Goal: Task Accomplishment & Management: Use online tool/utility

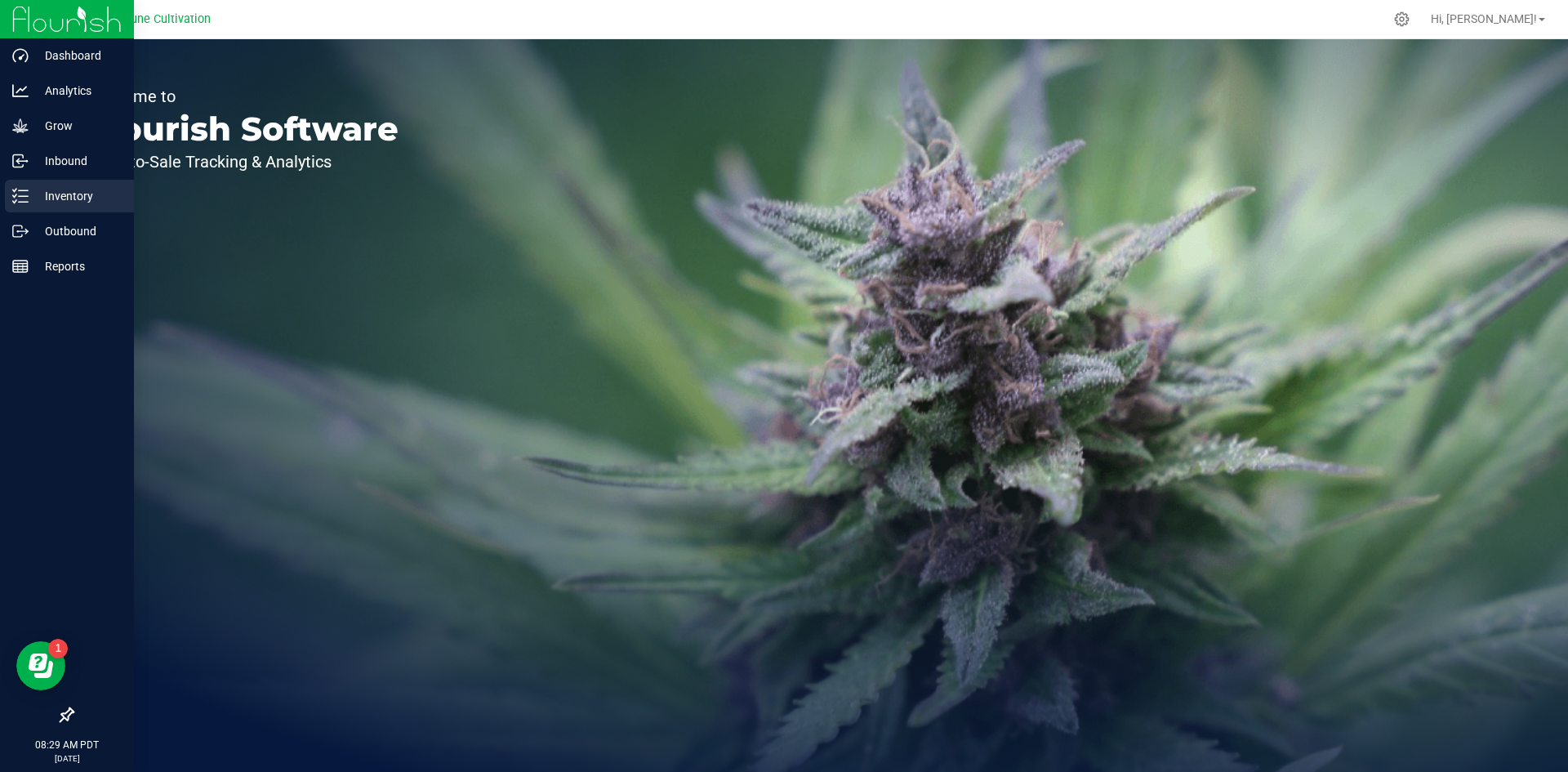
click at [33, 200] on p "Inventory" at bounding box center [78, 196] width 98 height 20
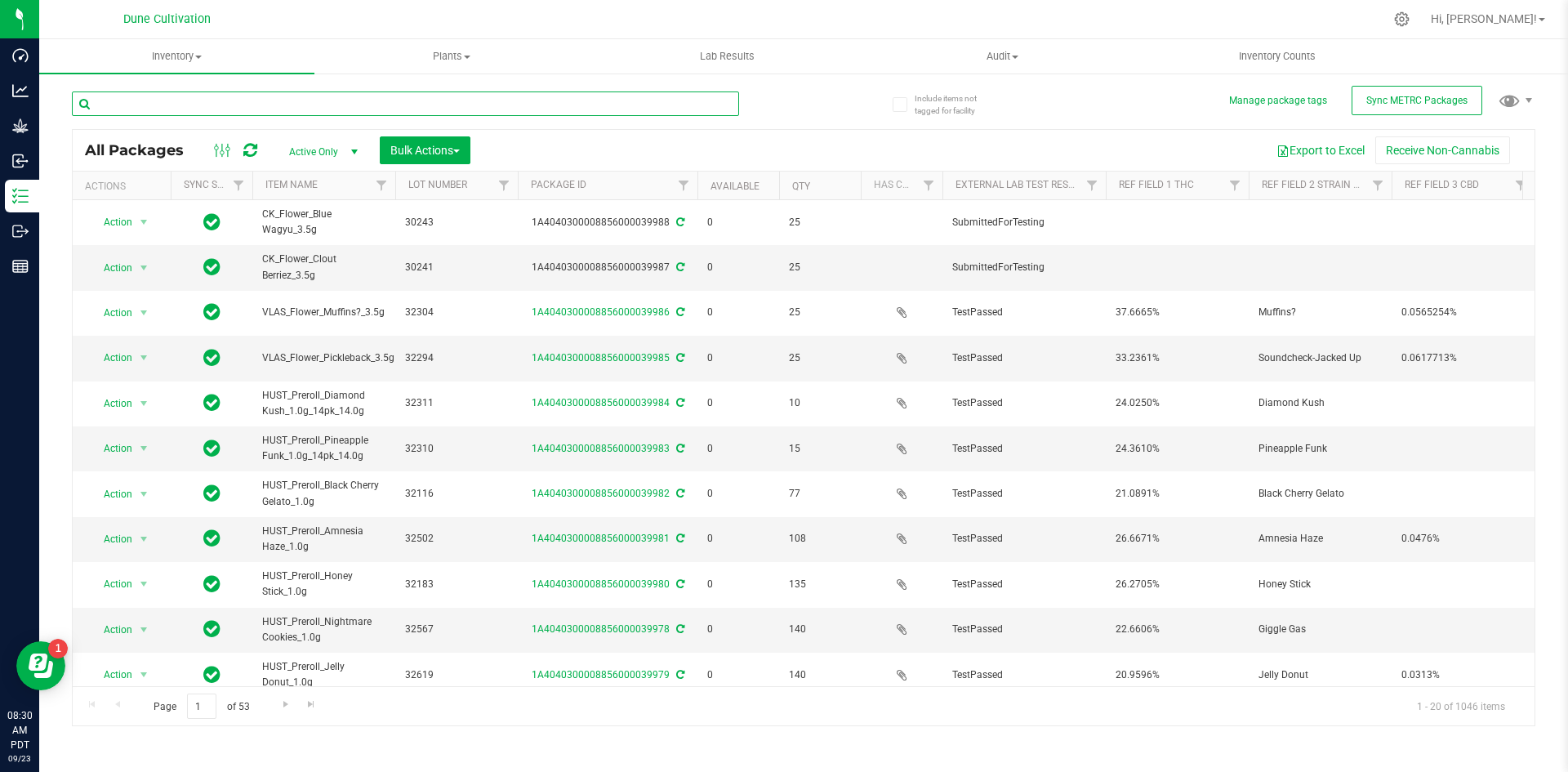
click at [257, 108] on input "text" at bounding box center [405, 104] width 667 height 25
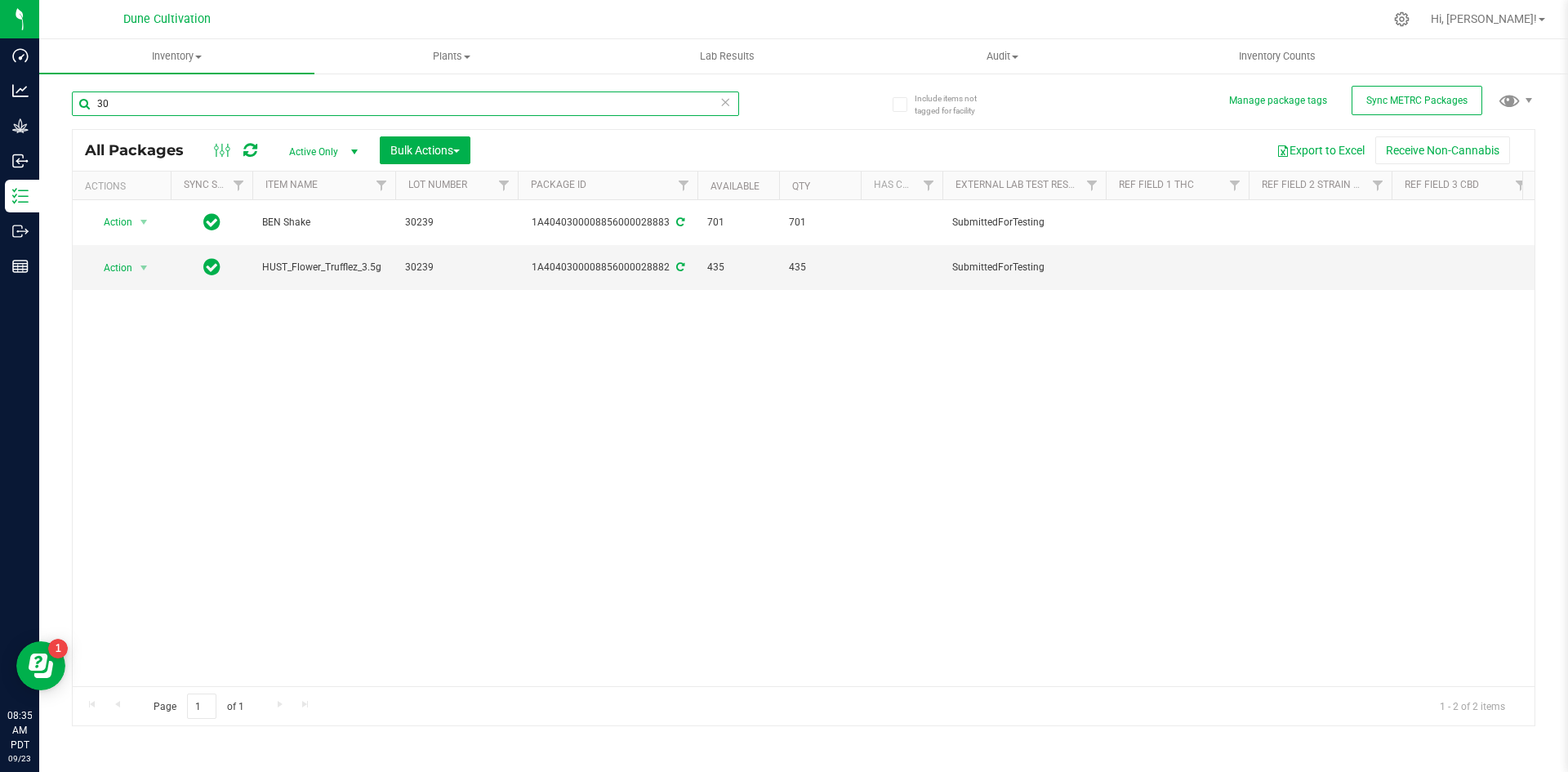
type input "3"
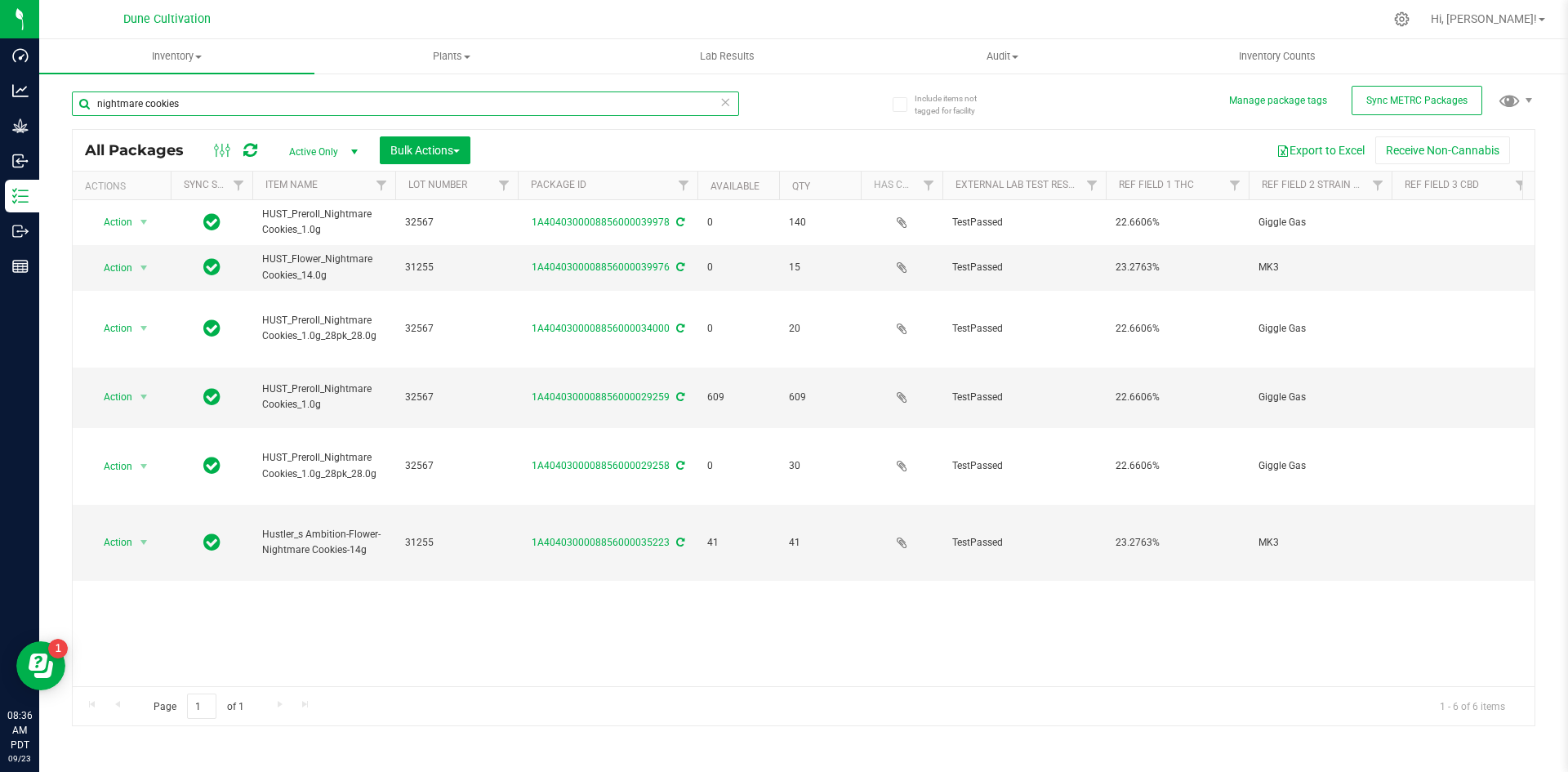
drag, startPoint x: 208, startPoint y: 98, endPoint x: 82, endPoint y: 96, distance: 126.0
click at [82, 96] on input "nightmare cookies" at bounding box center [405, 104] width 667 height 25
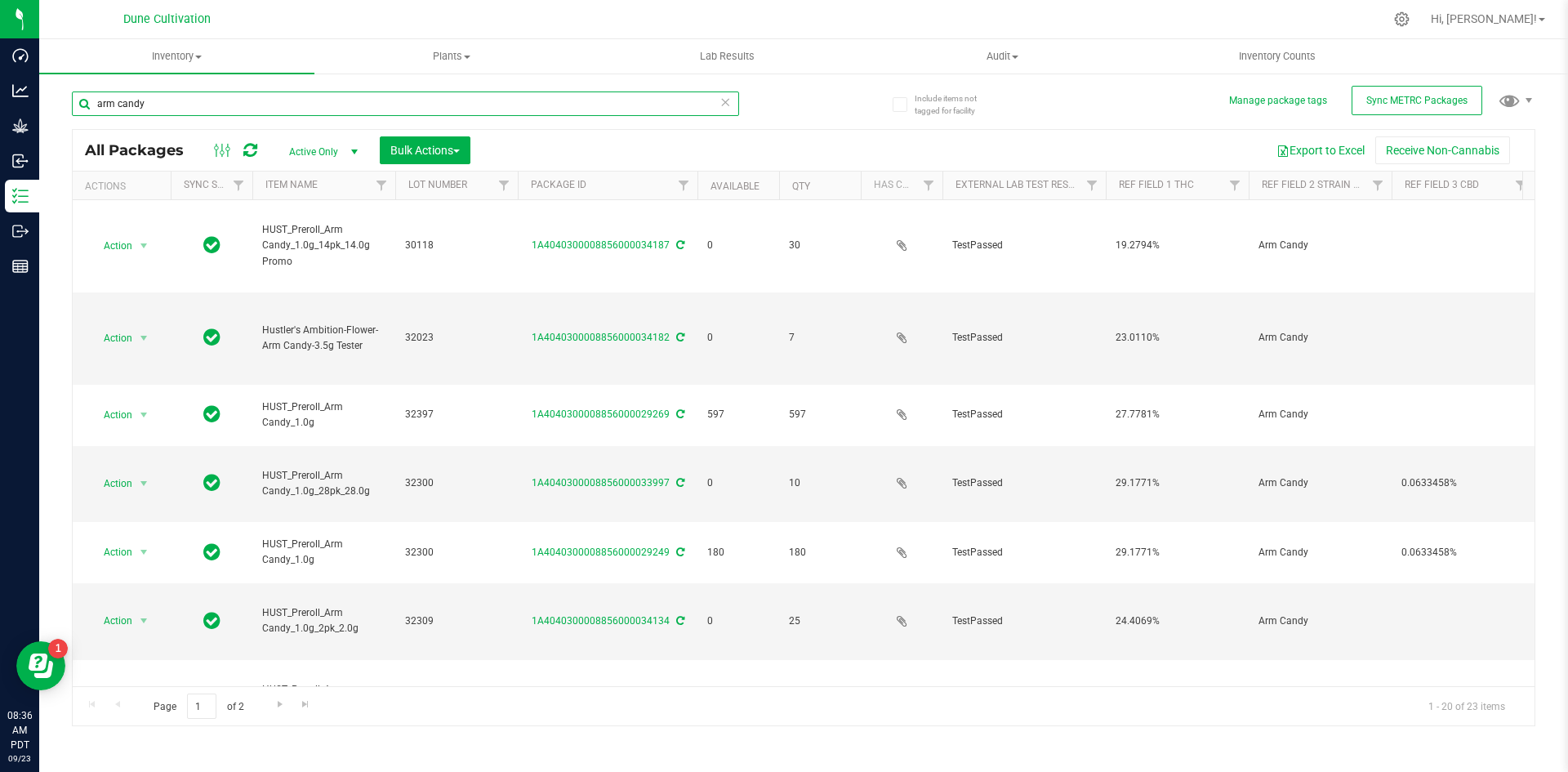
drag, startPoint x: 160, startPoint y: 108, endPoint x: 96, endPoint y: 95, distance: 65.3
click at [96, 95] on input "arm candy" at bounding box center [405, 104] width 667 height 25
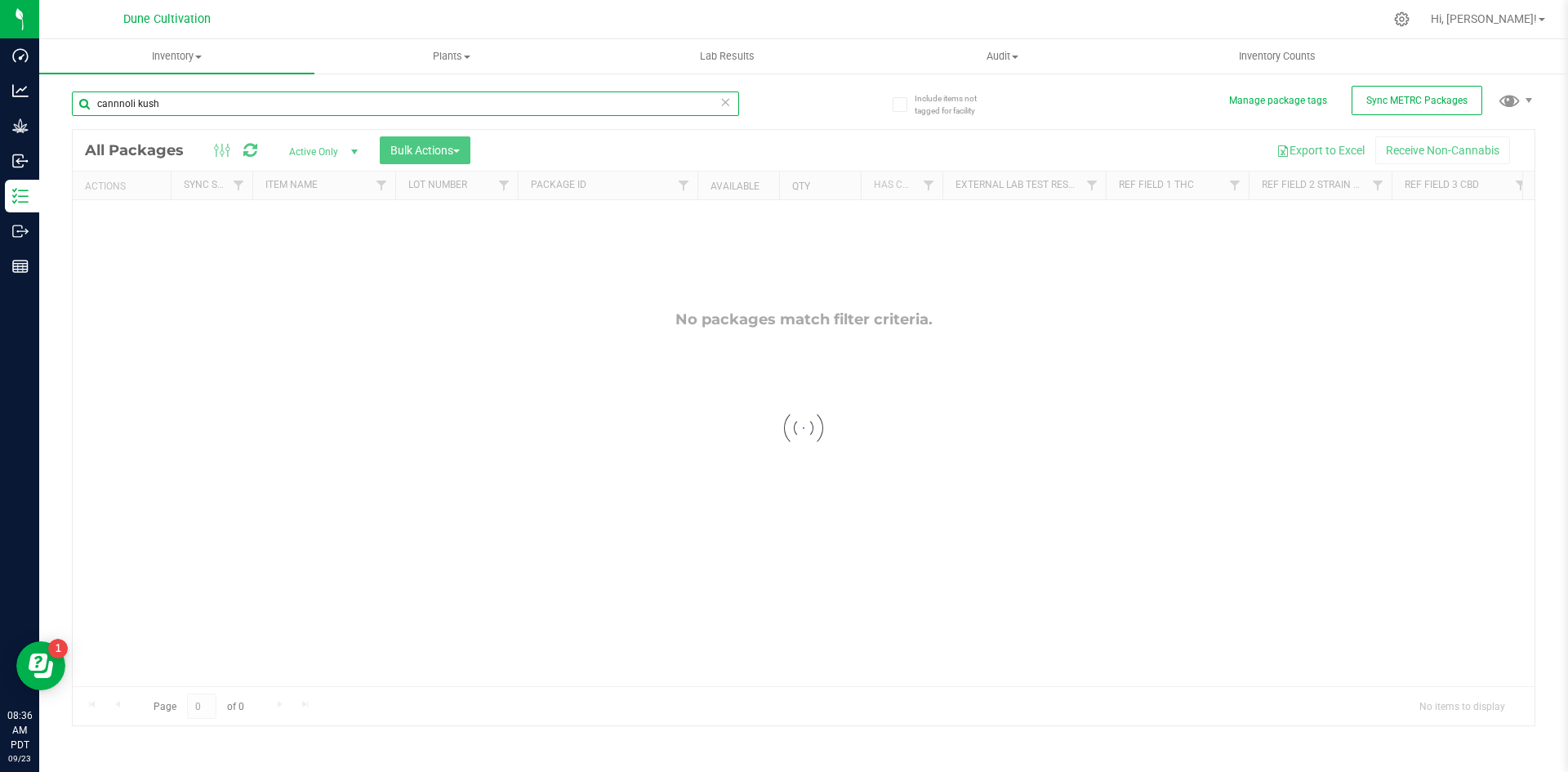
click at [118, 96] on input "cannnoli kush" at bounding box center [405, 104] width 667 height 25
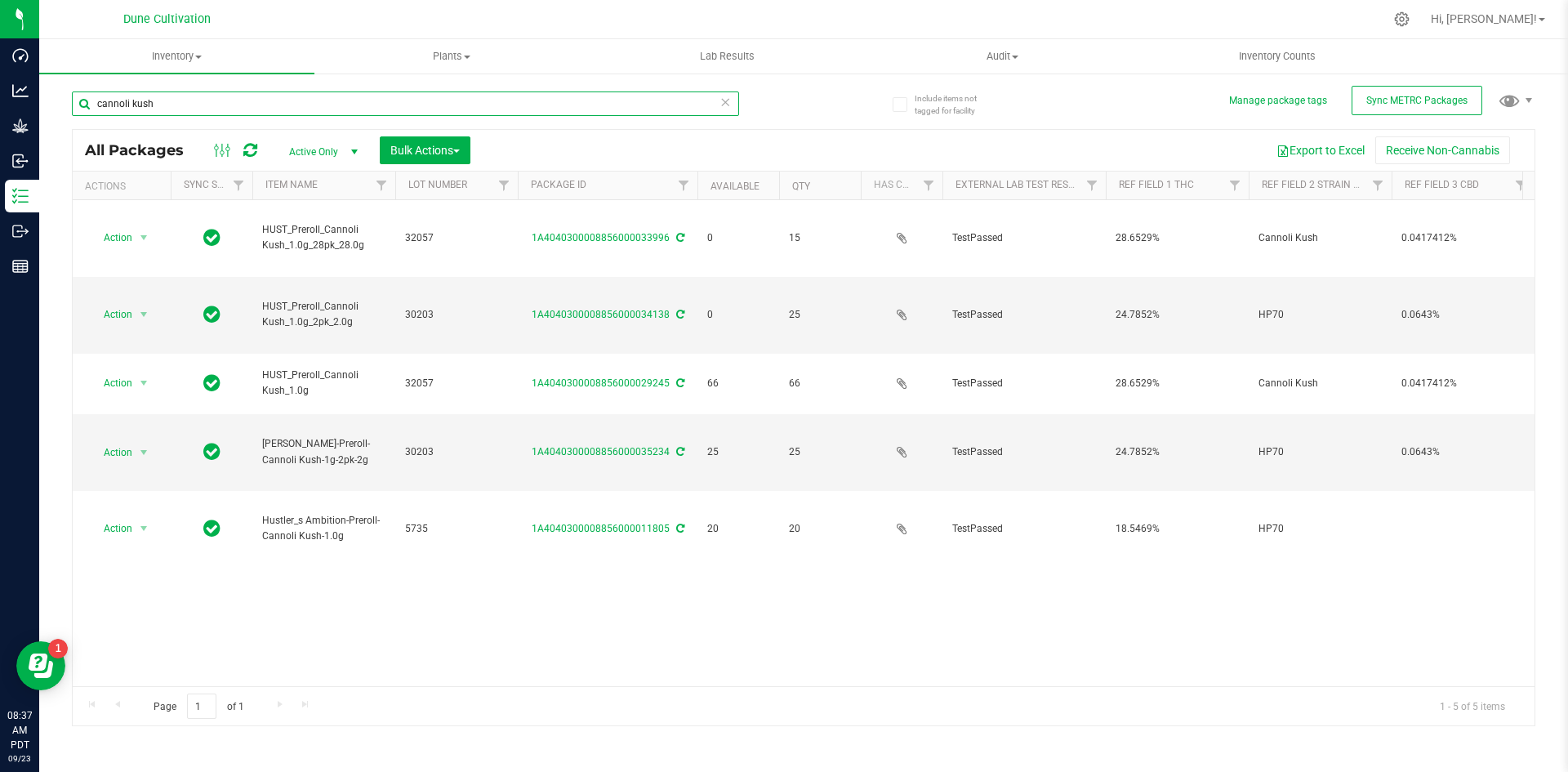
drag, startPoint x: 175, startPoint y: 113, endPoint x: 61, endPoint y: 84, distance: 117.6
click at [61, 84] on div "Include items not tagged for facility Manage package tags Sync METRC Packages c…" at bounding box center [802, 321] width 1528 height 498
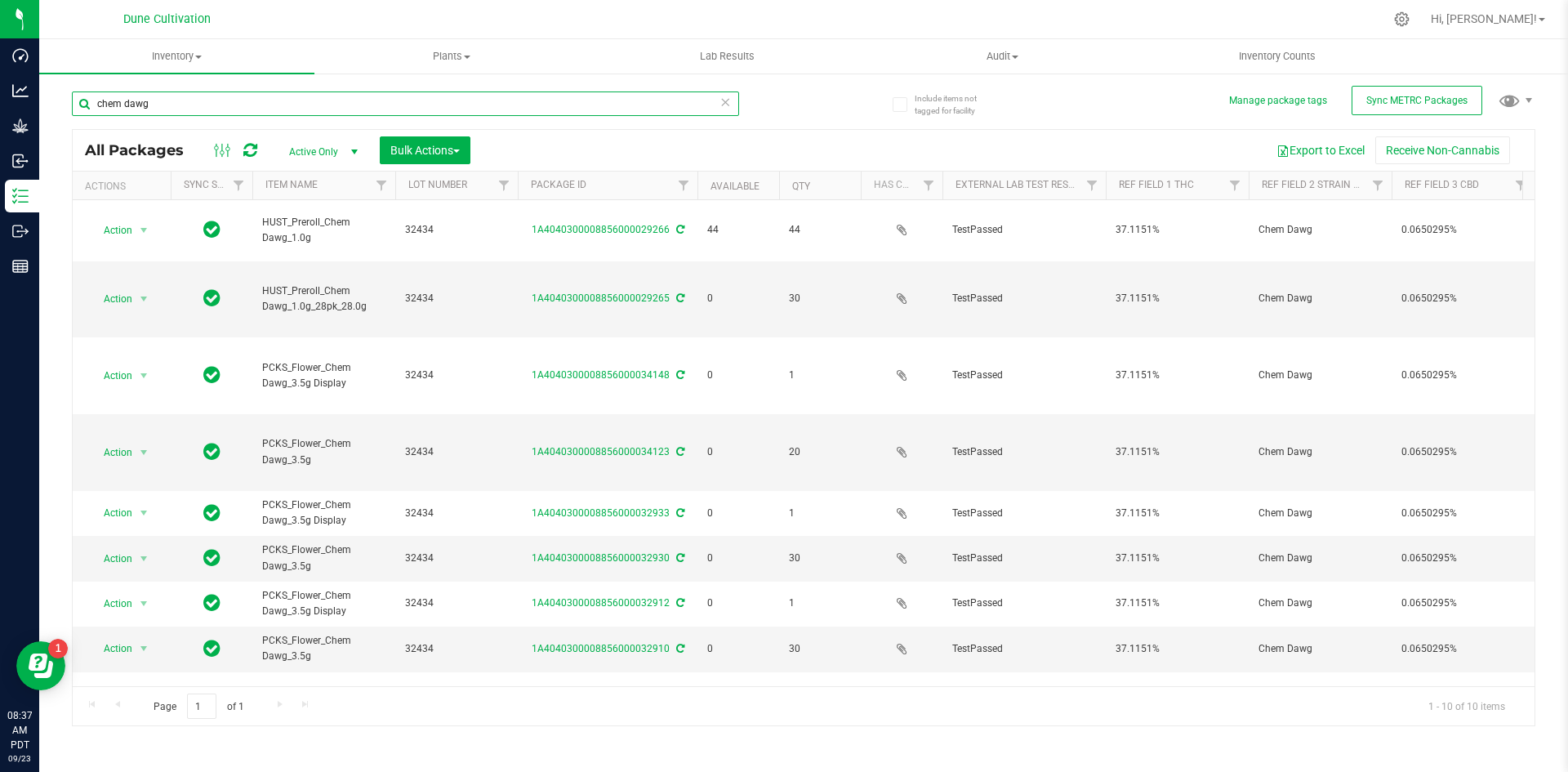
drag, startPoint x: 149, startPoint y: 98, endPoint x: 90, endPoint y: 102, distance: 59.1
click at [90, 102] on input "chem dawg" at bounding box center [405, 104] width 667 height 25
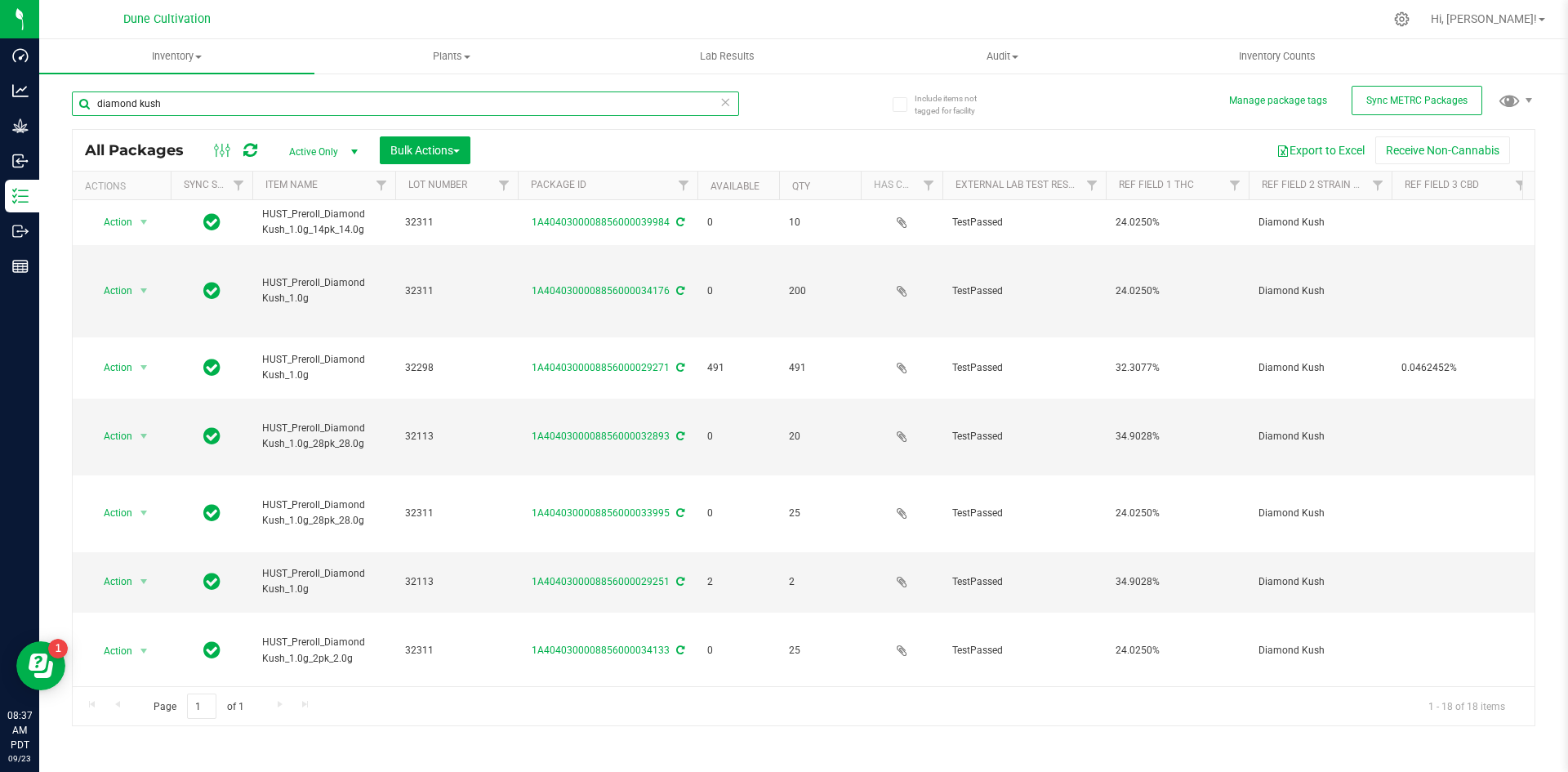
type input "diamond kush"
